Goal: Navigation & Orientation: Find specific page/section

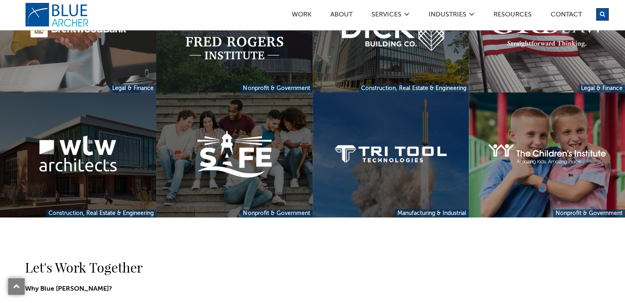
scroll to position [805, 0]
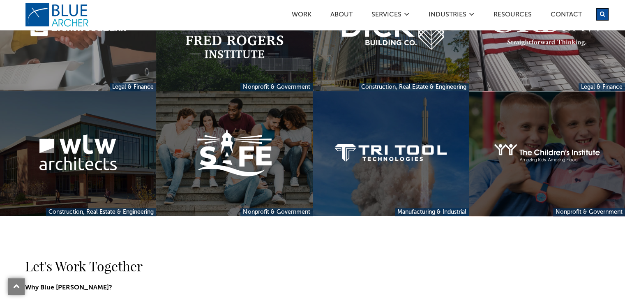
click at [575, 207] on link at bounding box center [547, 153] width 156 height 125
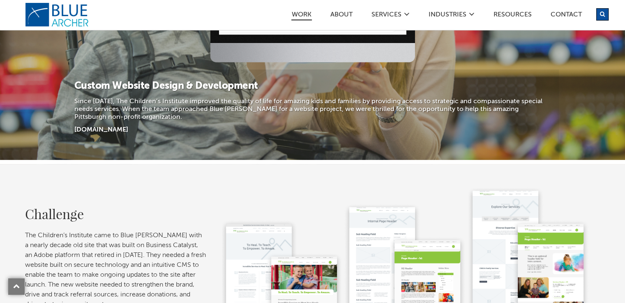
scroll to position [214, 0]
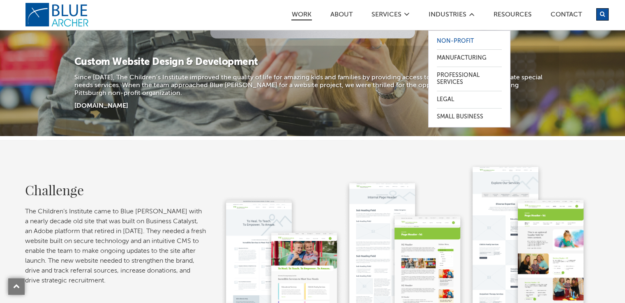
click at [446, 45] on link "Non-Profit" at bounding box center [469, 41] width 65 height 17
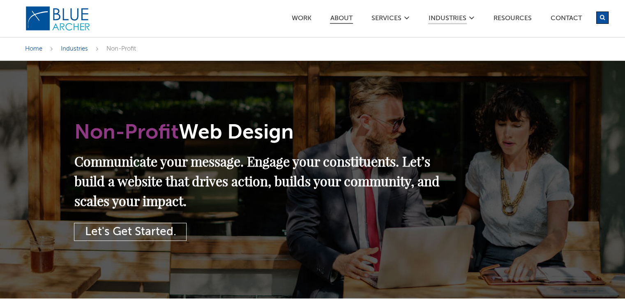
click at [339, 21] on link "ABOUT" at bounding box center [341, 19] width 23 height 9
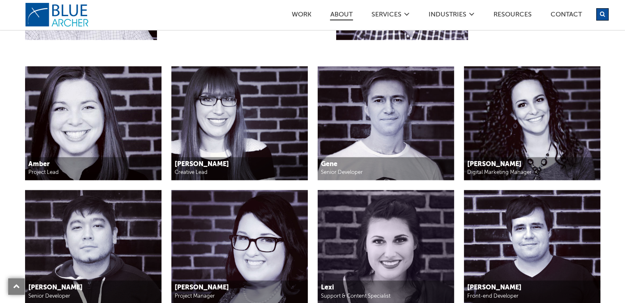
scroll to position [838, 0]
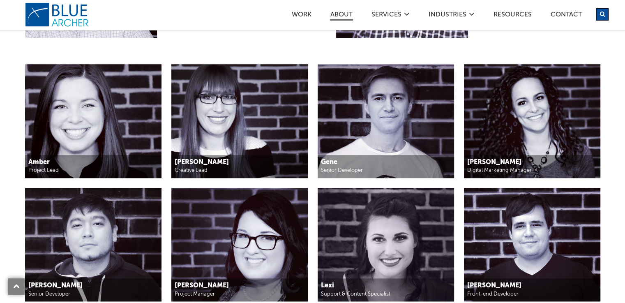
click at [392, 104] on img at bounding box center [386, 121] width 136 height 114
click at [330, 162] on h5 "Gene" at bounding box center [385, 162] width 129 height 9
click at [367, 99] on img at bounding box center [386, 121] width 136 height 114
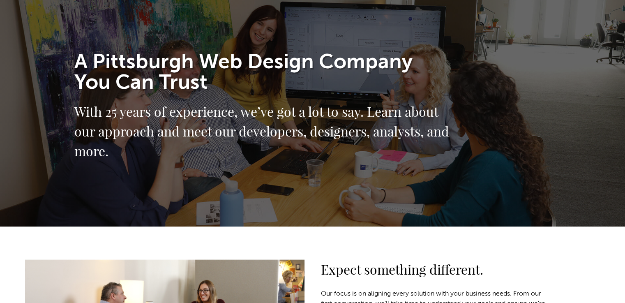
scroll to position [0, 0]
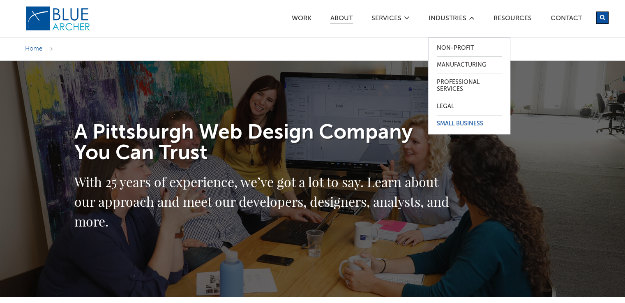
click at [447, 124] on link "Small Business" at bounding box center [469, 123] width 65 height 17
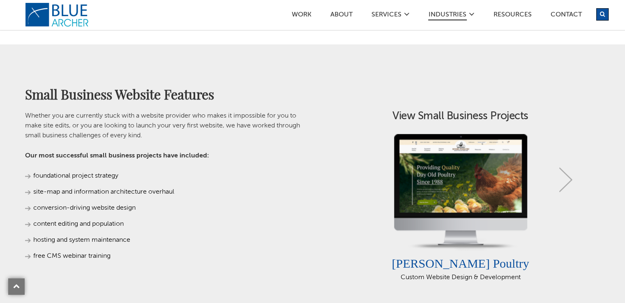
scroll to position [510, 0]
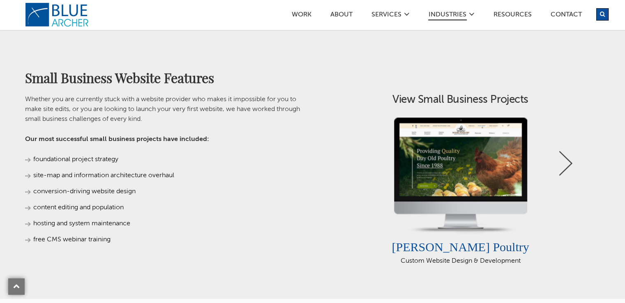
click at [565, 158] on link "Next" at bounding box center [565, 163] width 13 height 25
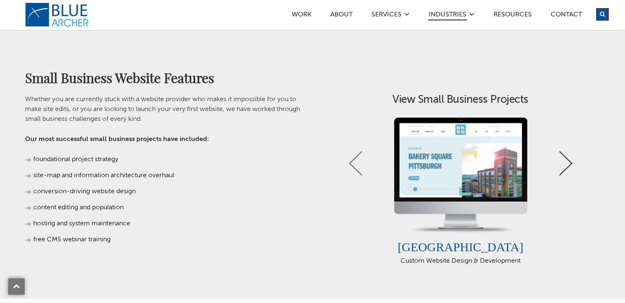
click at [565, 158] on link "Next" at bounding box center [565, 163] width 13 height 25
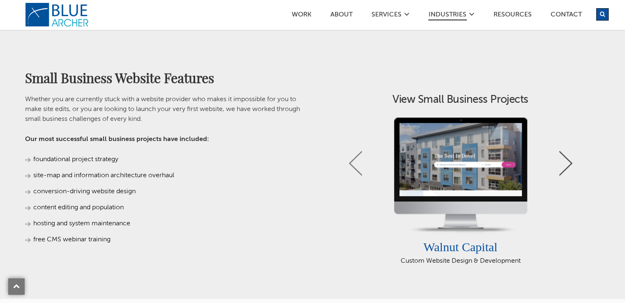
click at [565, 158] on link "Next" at bounding box center [565, 163] width 13 height 25
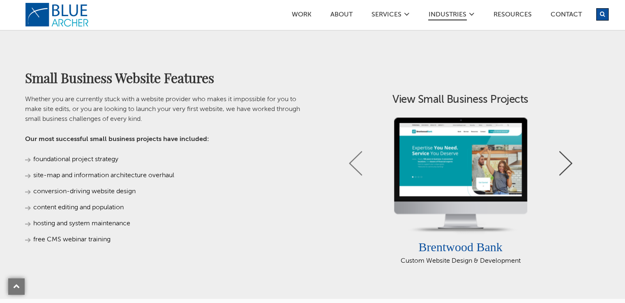
click at [565, 158] on link "Next" at bounding box center [565, 163] width 13 height 25
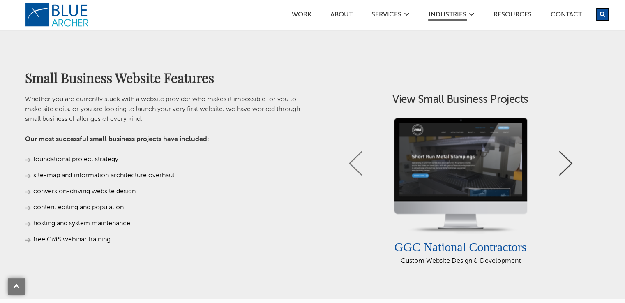
click at [565, 158] on link "Next" at bounding box center [565, 163] width 13 height 25
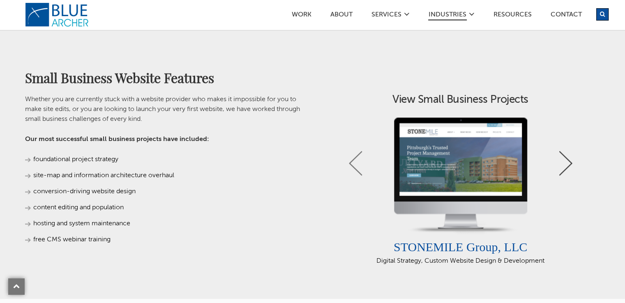
click at [565, 158] on link "Next" at bounding box center [565, 163] width 13 height 25
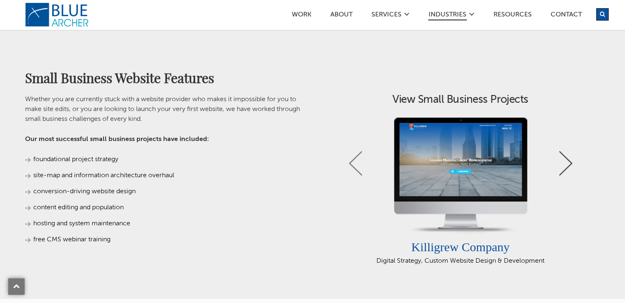
click at [565, 158] on link "Next" at bounding box center [565, 163] width 13 height 25
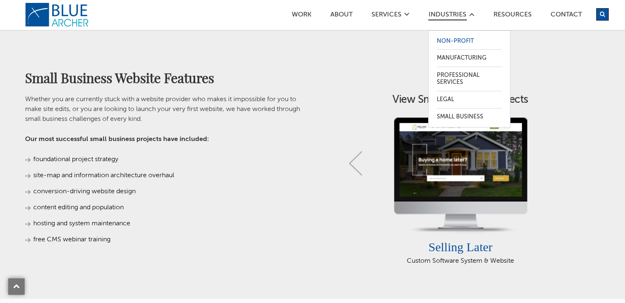
click at [444, 39] on link "Non-Profit" at bounding box center [469, 41] width 65 height 17
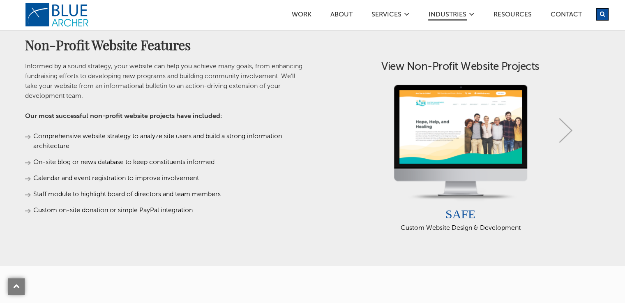
scroll to position [497, 0]
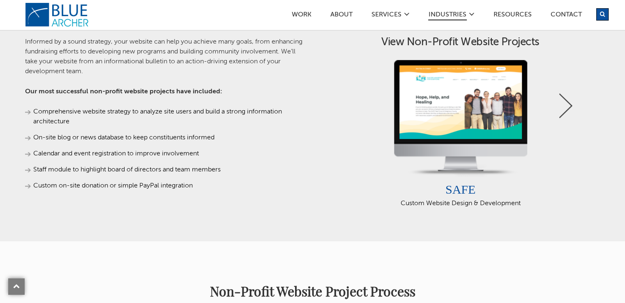
click at [565, 99] on link "Next" at bounding box center [565, 105] width 13 height 25
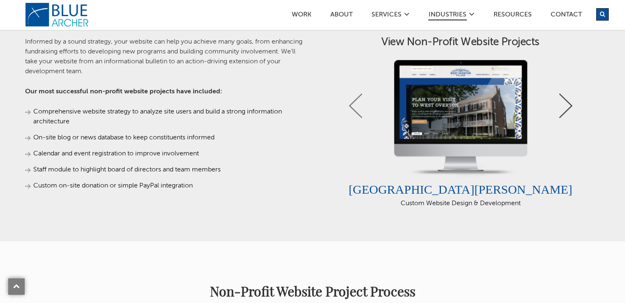
click at [565, 99] on link "Next" at bounding box center [565, 105] width 13 height 25
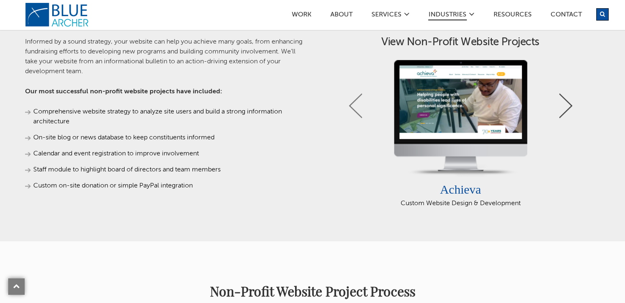
click at [565, 99] on link "Next" at bounding box center [565, 105] width 13 height 25
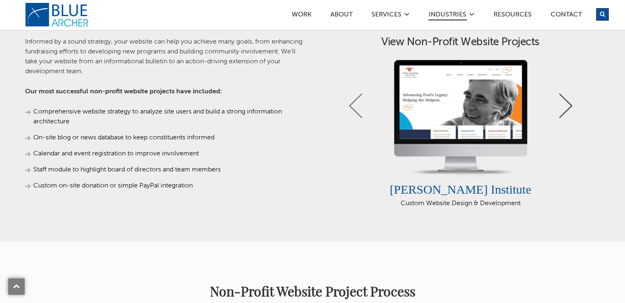
click at [565, 99] on link "Next" at bounding box center [565, 105] width 13 height 25
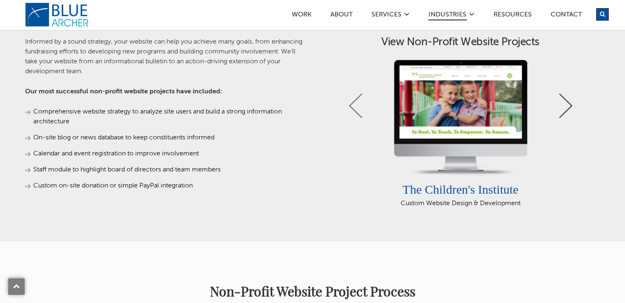
click at [565, 99] on link "Next" at bounding box center [565, 105] width 13 height 25
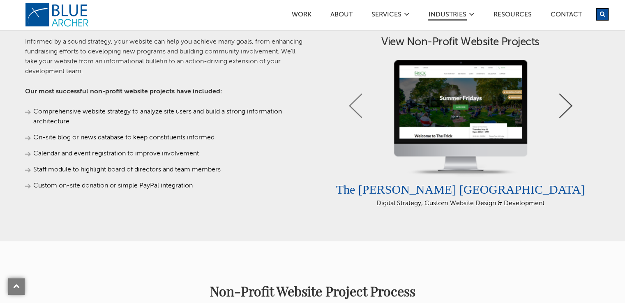
click at [565, 99] on link "Next" at bounding box center [565, 105] width 13 height 25
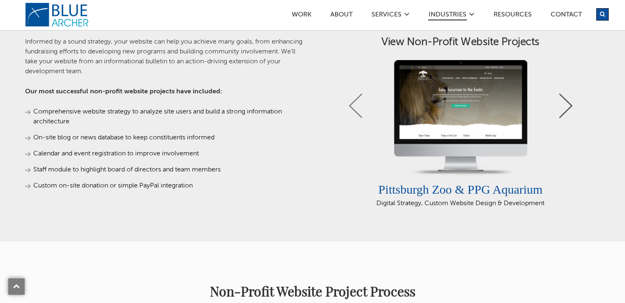
click at [565, 99] on link "Next" at bounding box center [565, 105] width 13 height 25
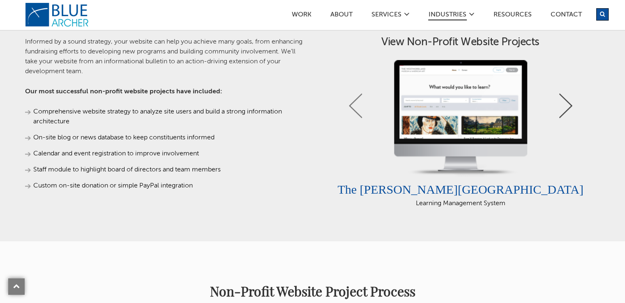
click at [565, 99] on link "Next" at bounding box center [565, 105] width 13 height 25
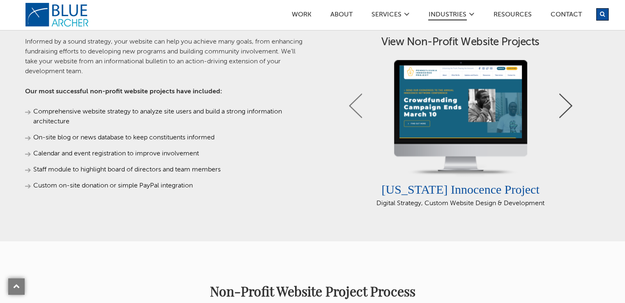
click at [565, 99] on link "Next" at bounding box center [565, 105] width 13 height 25
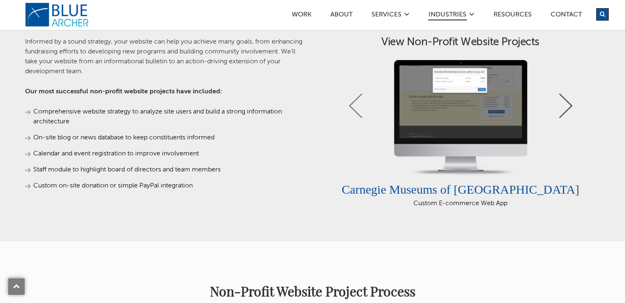
click at [565, 99] on link "Next" at bounding box center [565, 105] width 13 height 25
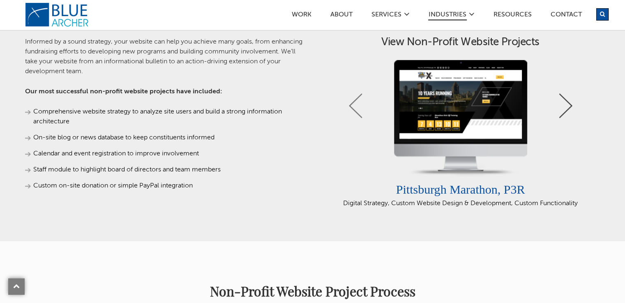
click at [565, 99] on link "Next" at bounding box center [565, 105] width 13 height 25
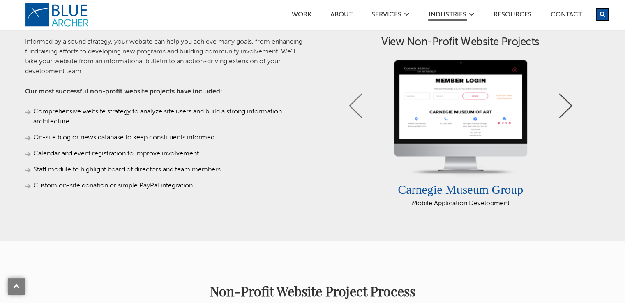
click at [565, 99] on link "Next" at bounding box center [565, 105] width 13 height 25
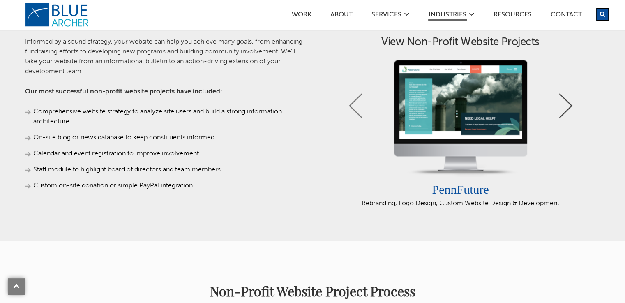
click at [565, 99] on link "Next" at bounding box center [565, 105] width 13 height 25
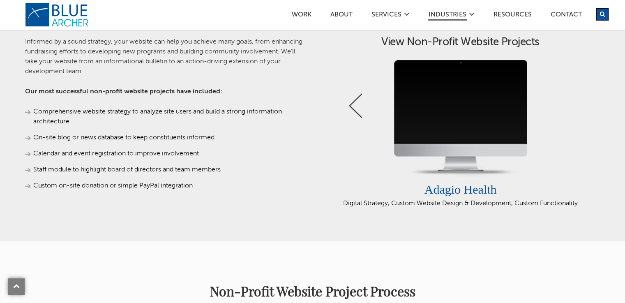
click at [354, 111] on link "Previous" at bounding box center [355, 105] width 13 height 25
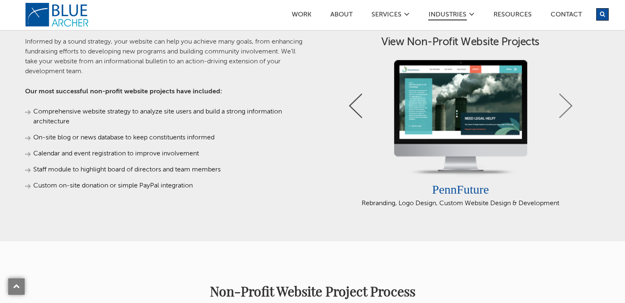
click at [354, 111] on link "Previous" at bounding box center [355, 105] width 13 height 25
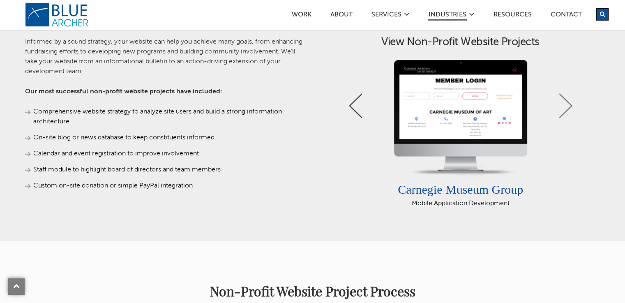
click at [354, 111] on link "Previous" at bounding box center [355, 105] width 13 height 25
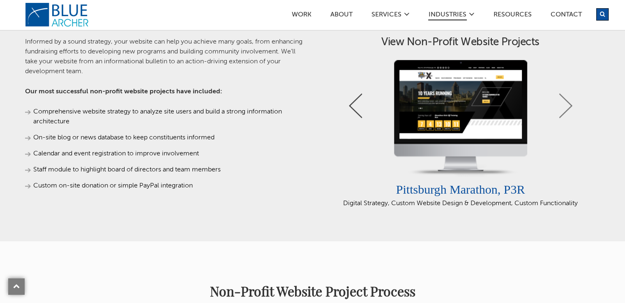
click at [354, 111] on link "Previous" at bounding box center [355, 105] width 13 height 25
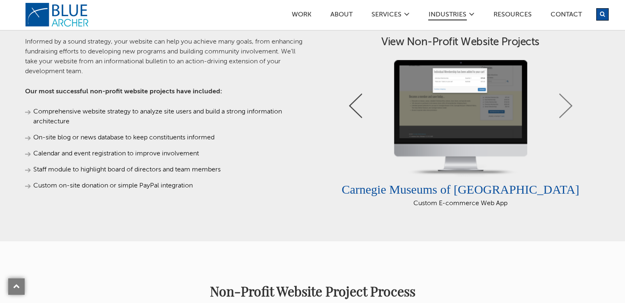
click at [354, 111] on link "Previous" at bounding box center [355, 105] width 13 height 25
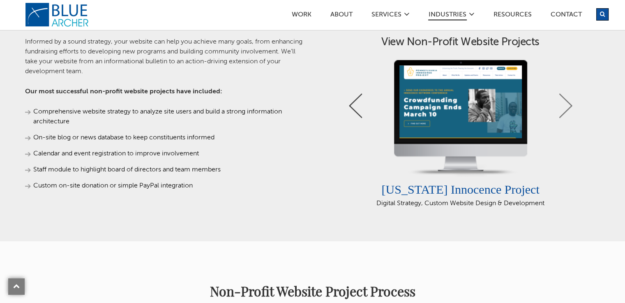
click at [354, 111] on link "Previous" at bounding box center [355, 105] width 13 height 25
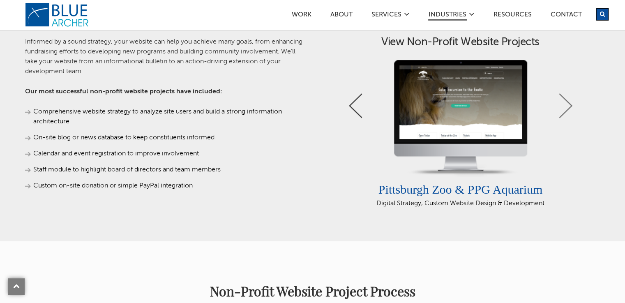
click at [354, 111] on link "Previous" at bounding box center [355, 105] width 13 height 25
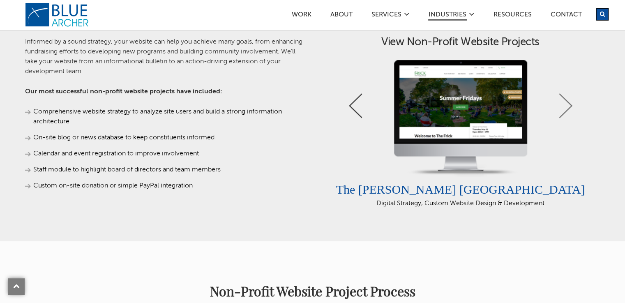
click at [354, 111] on link "Previous" at bounding box center [355, 105] width 13 height 25
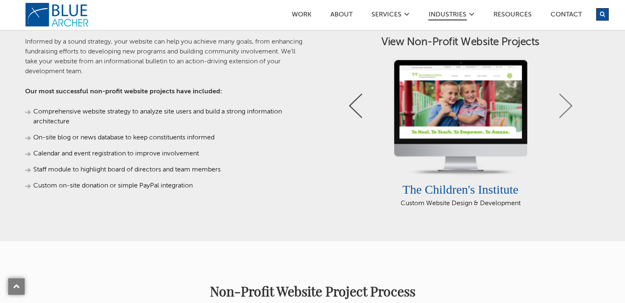
click at [354, 111] on link "Previous" at bounding box center [355, 105] width 13 height 25
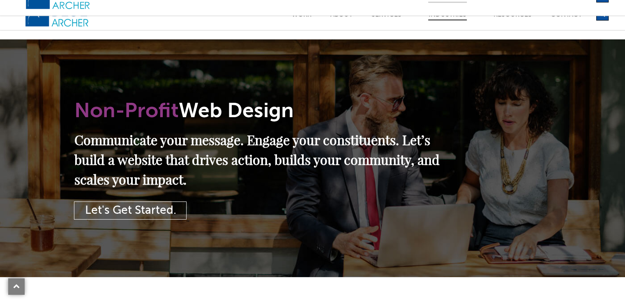
scroll to position [0, 0]
